Goal: Use online tool/utility: Utilize a website feature to perform a specific function

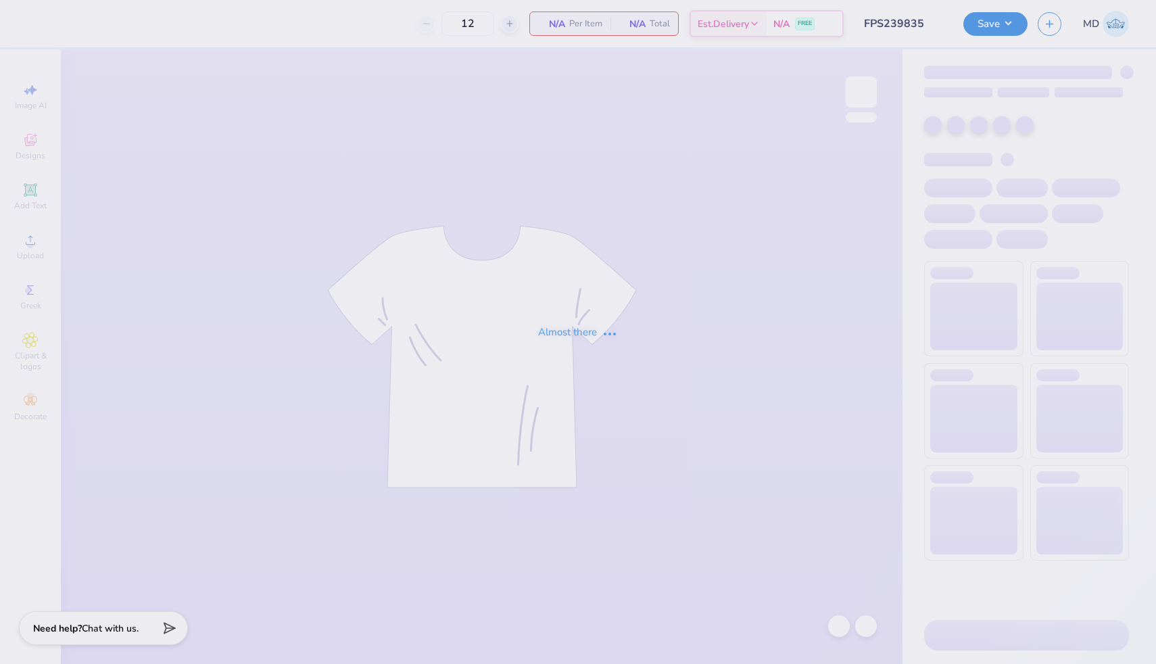
type input "FPS239835"
type input "FPS239527"
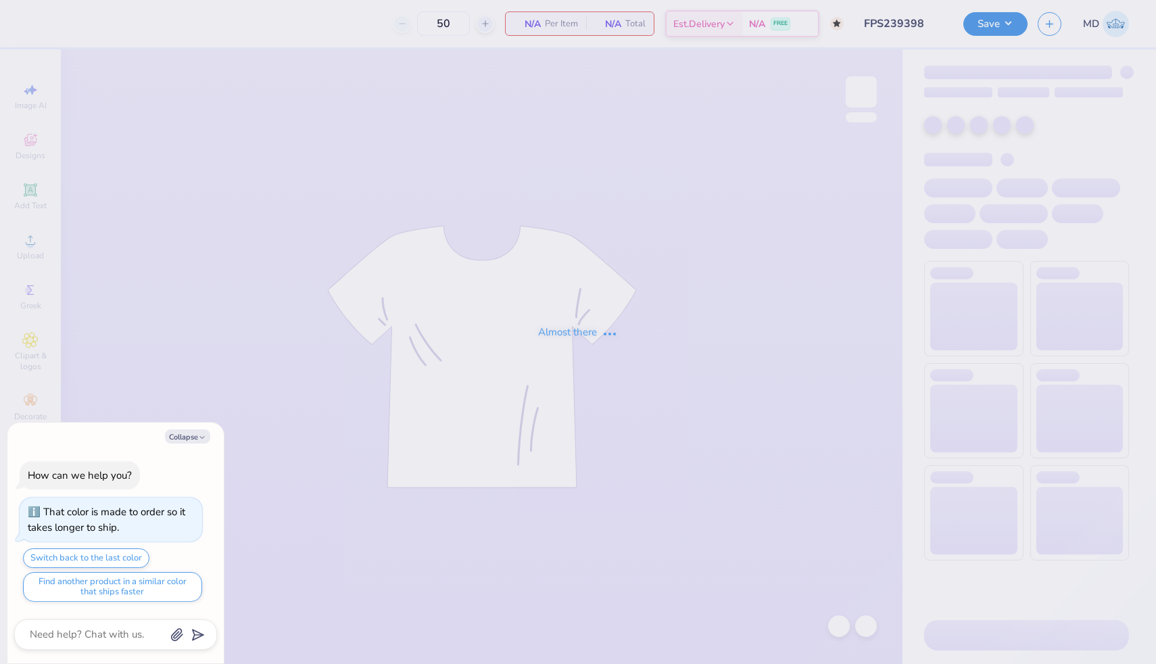
type input "FPS239398"
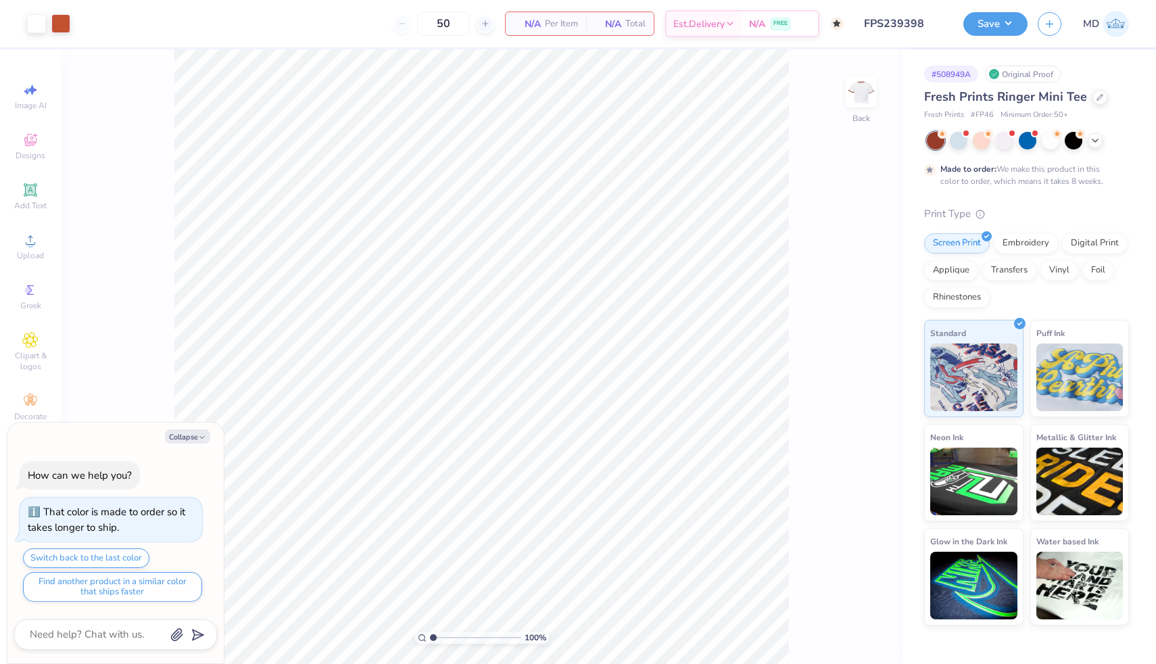
type textarea "x"
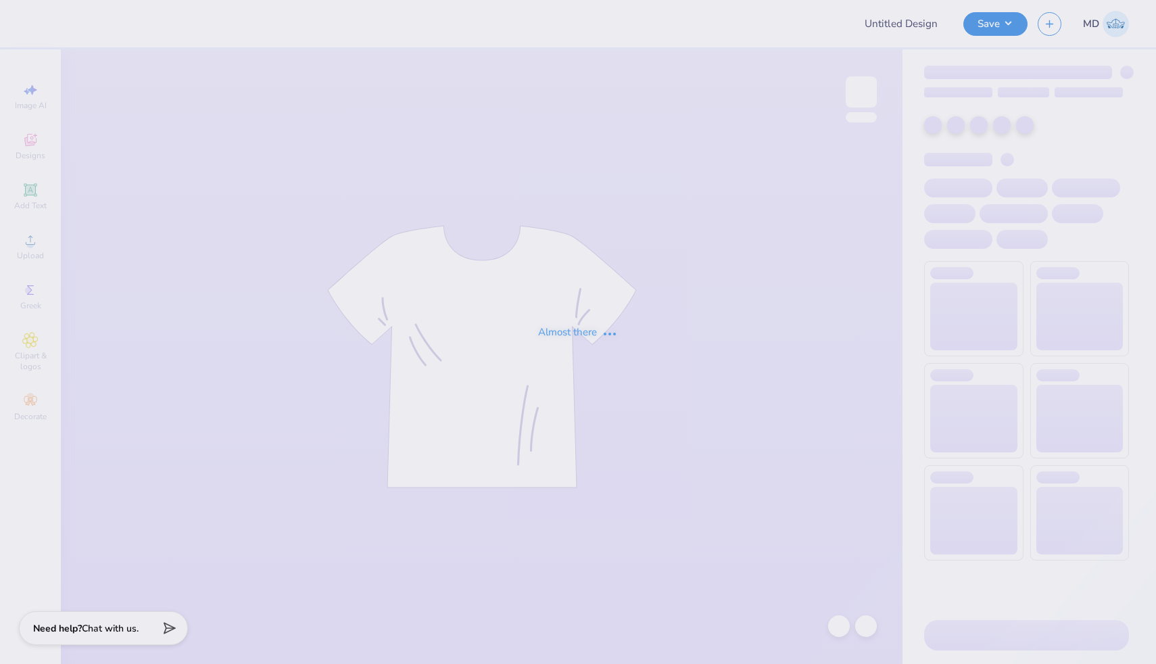
type input "FPS239520"
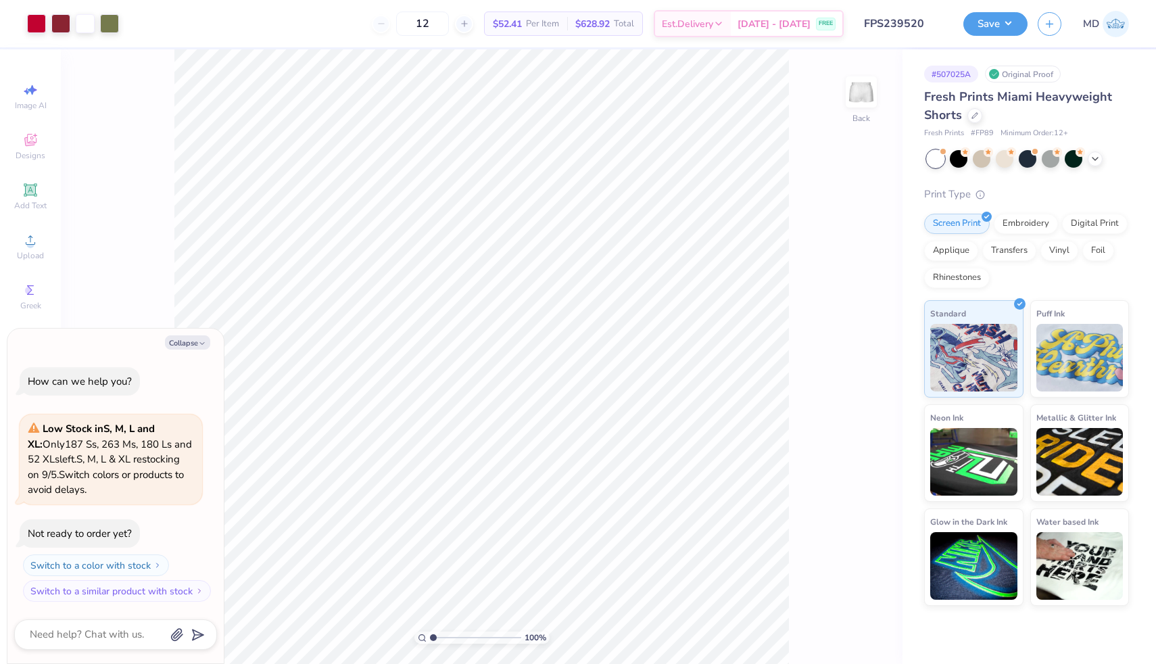
type textarea "x"
